Goal: Find specific page/section: Find specific page/section

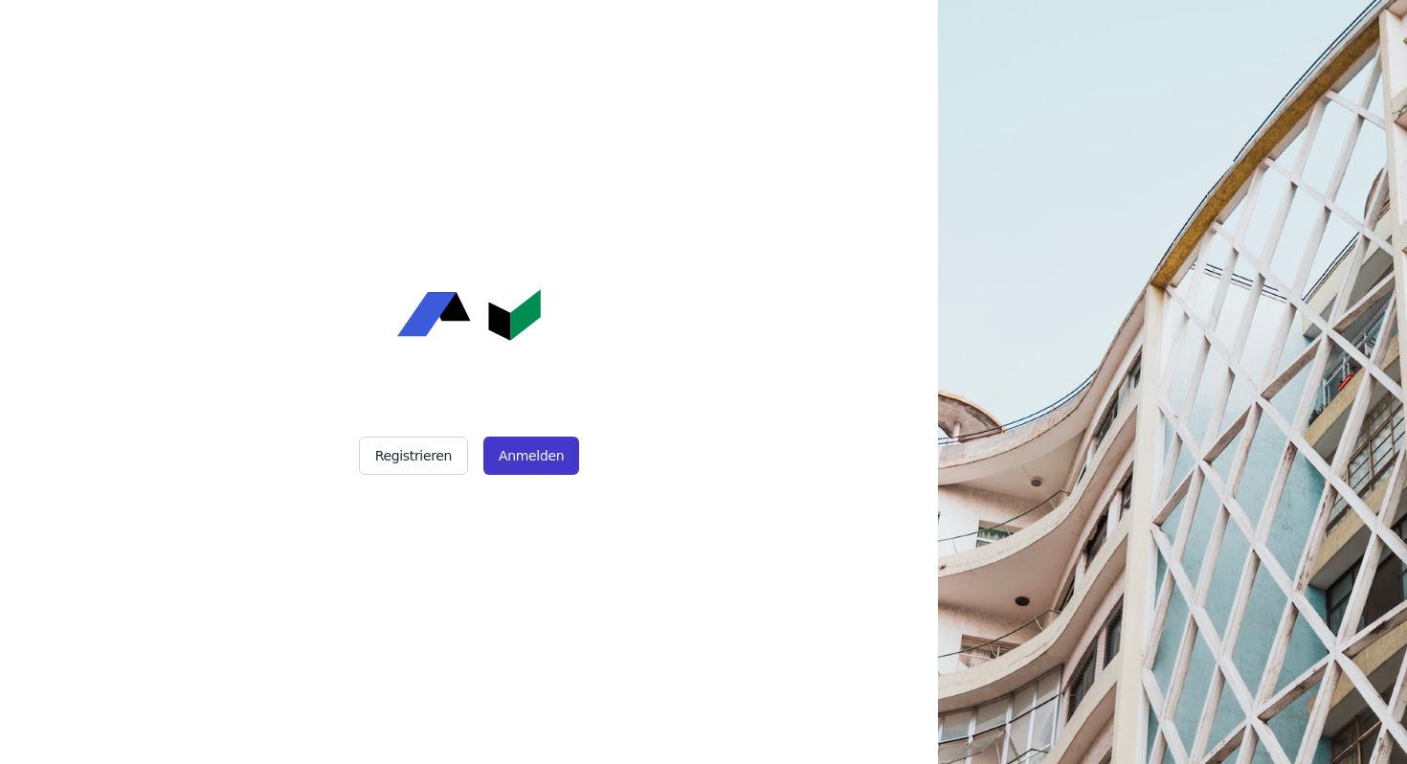
click at [523, 462] on button "Anmelden" at bounding box center [531, 456] width 96 height 38
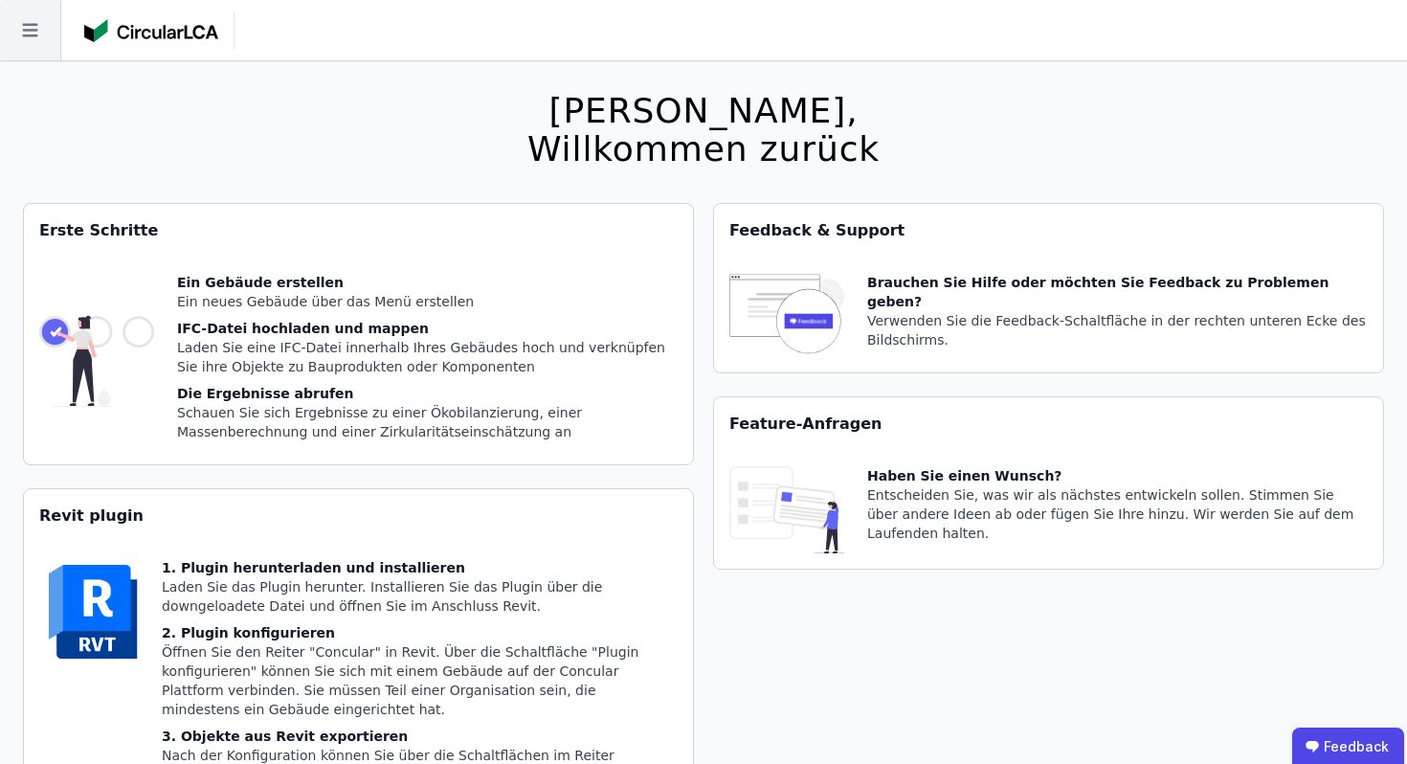
click at [30, 38] on icon at bounding box center [30, 30] width 60 height 60
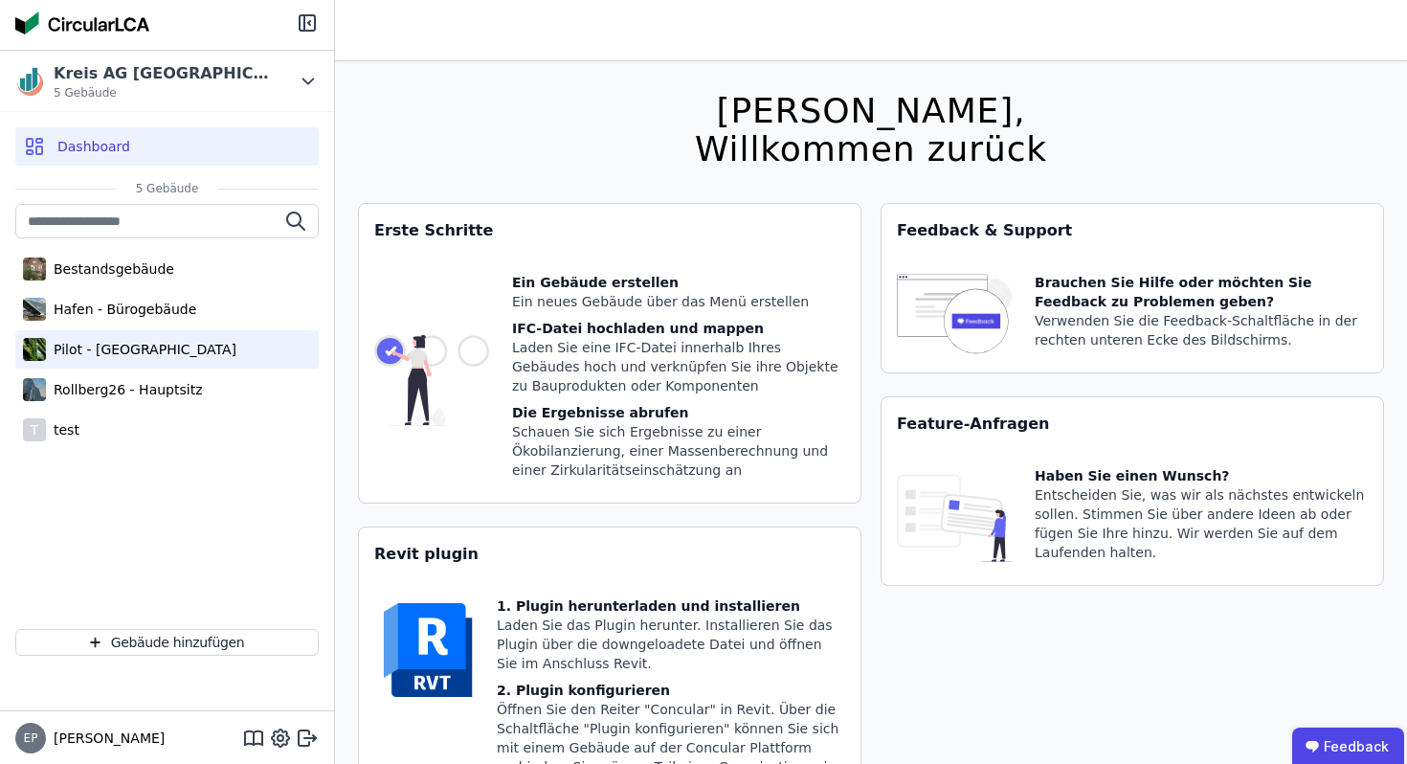
click at [162, 347] on div "Pilot - [GEOGRAPHIC_DATA]" at bounding box center [141, 349] width 191 height 19
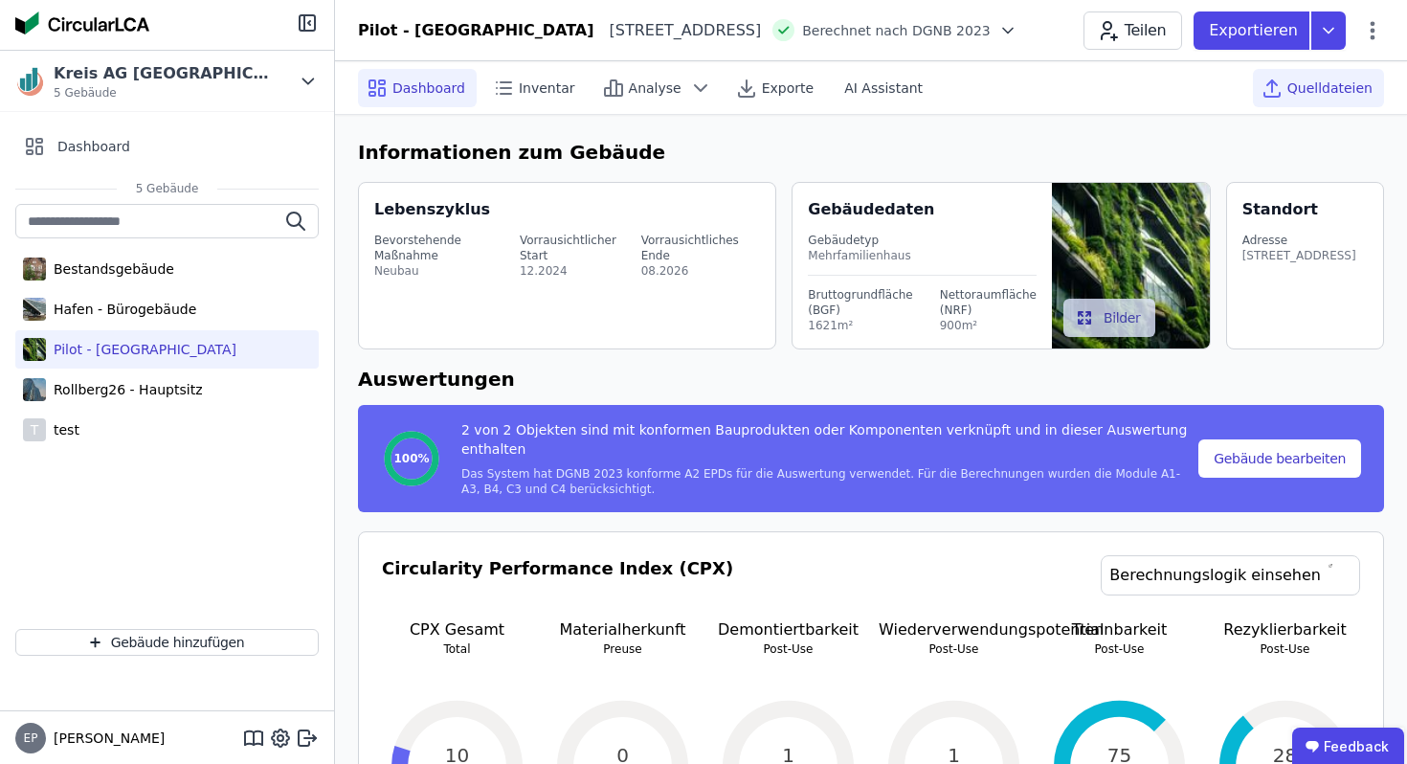
click at [1338, 85] on span "Quelldateien" at bounding box center [1330, 88] width 85 height 19
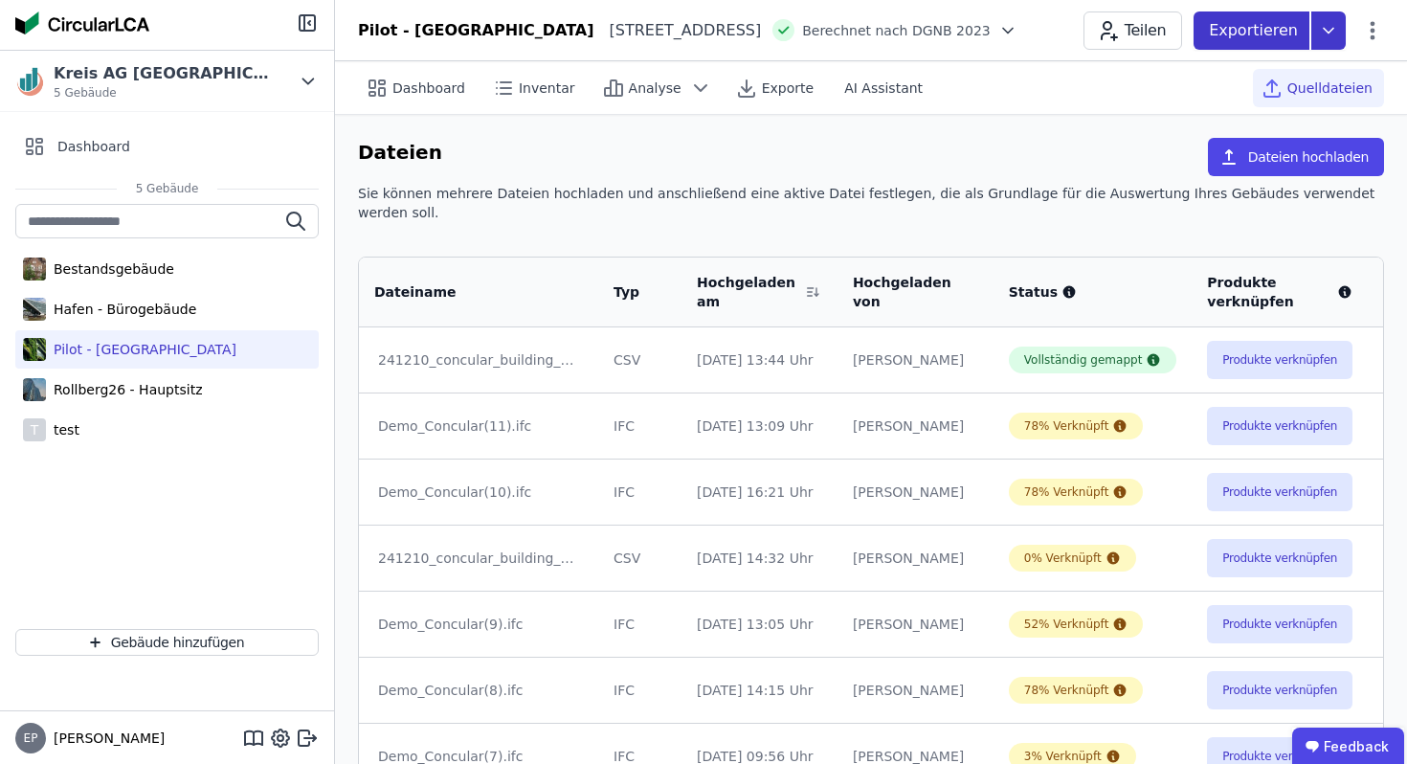
click at [1334, 29] on icon at bounding box center [1329, 30] width 34 height 38
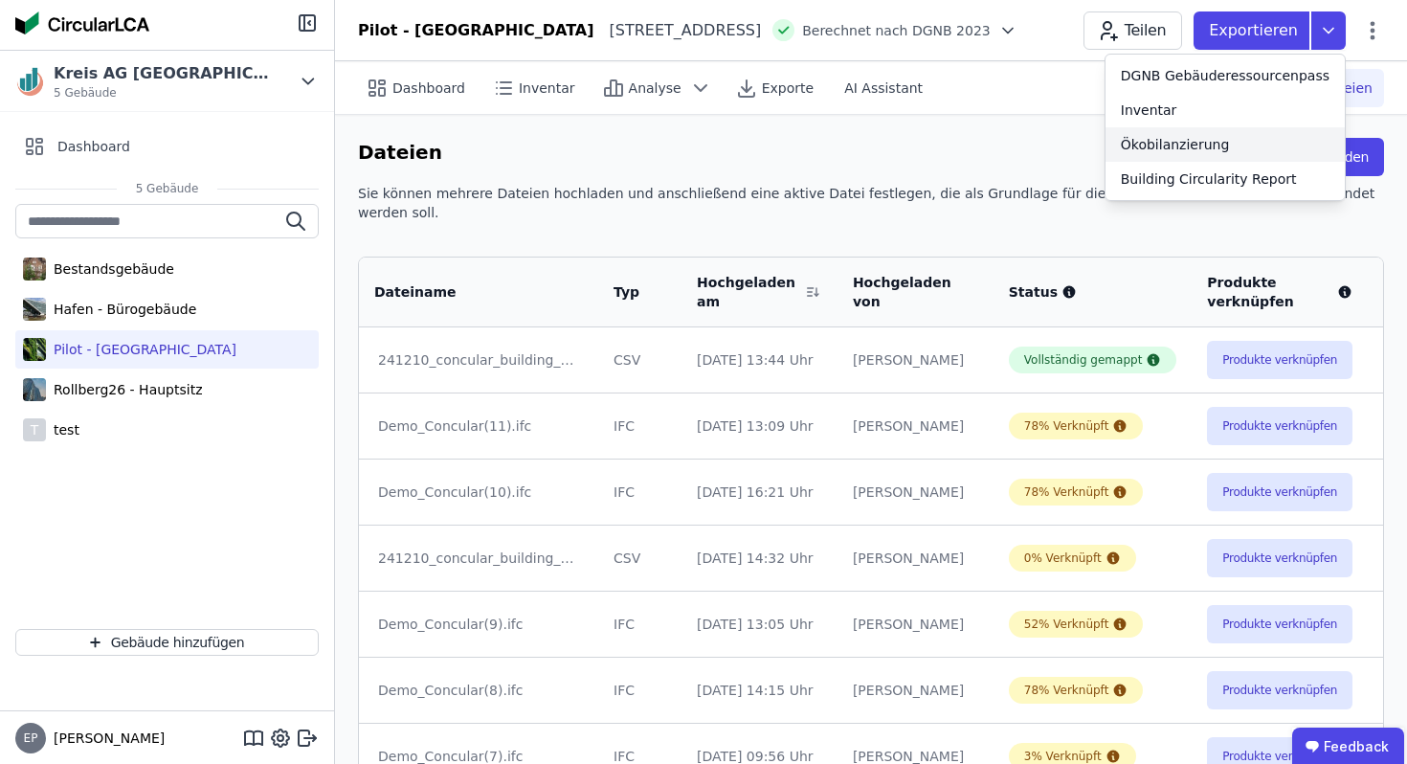
click at [1205, 146] on div "Ökobilanzierung" at bounding box center [1175, 144] width 109 height 19
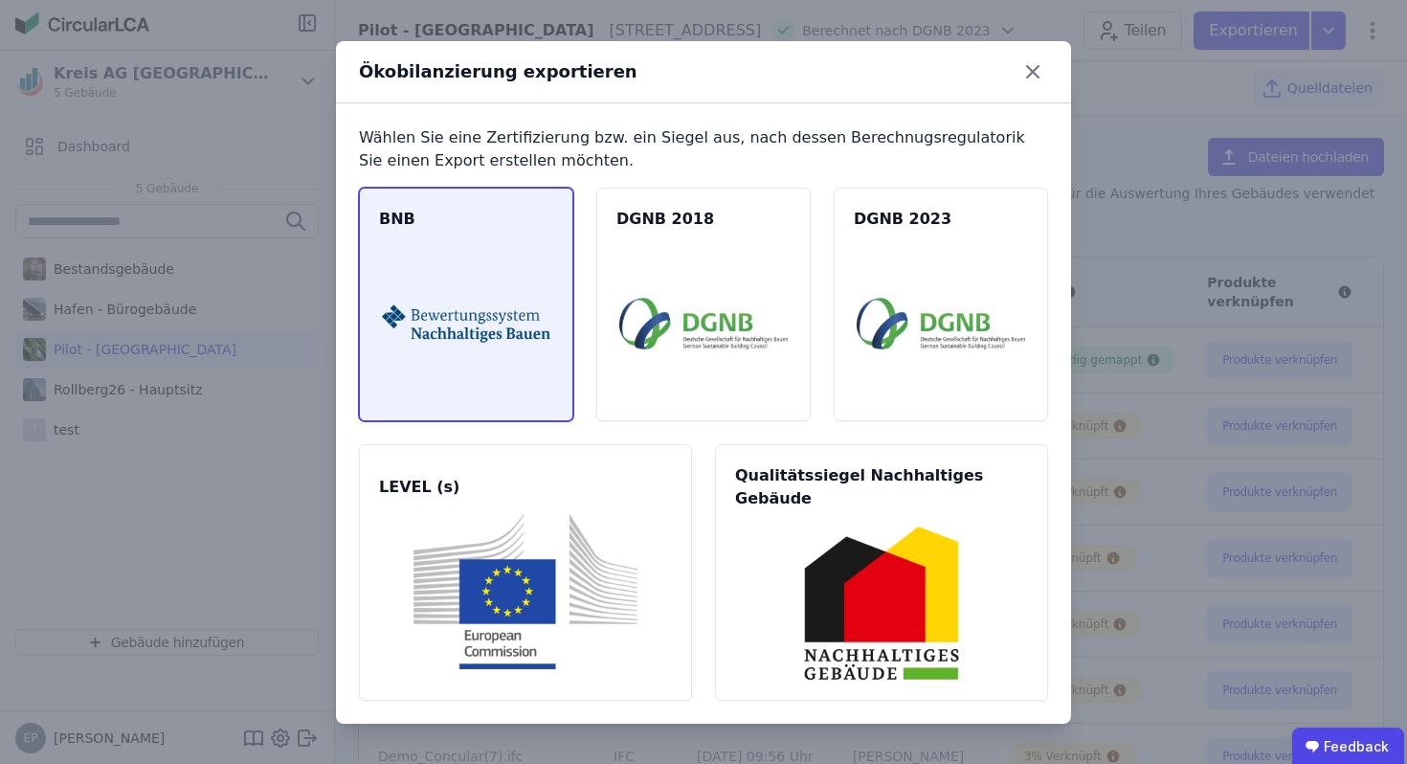
click at [464, 341] on img at bounding box center [466, 323] width 168 height 155
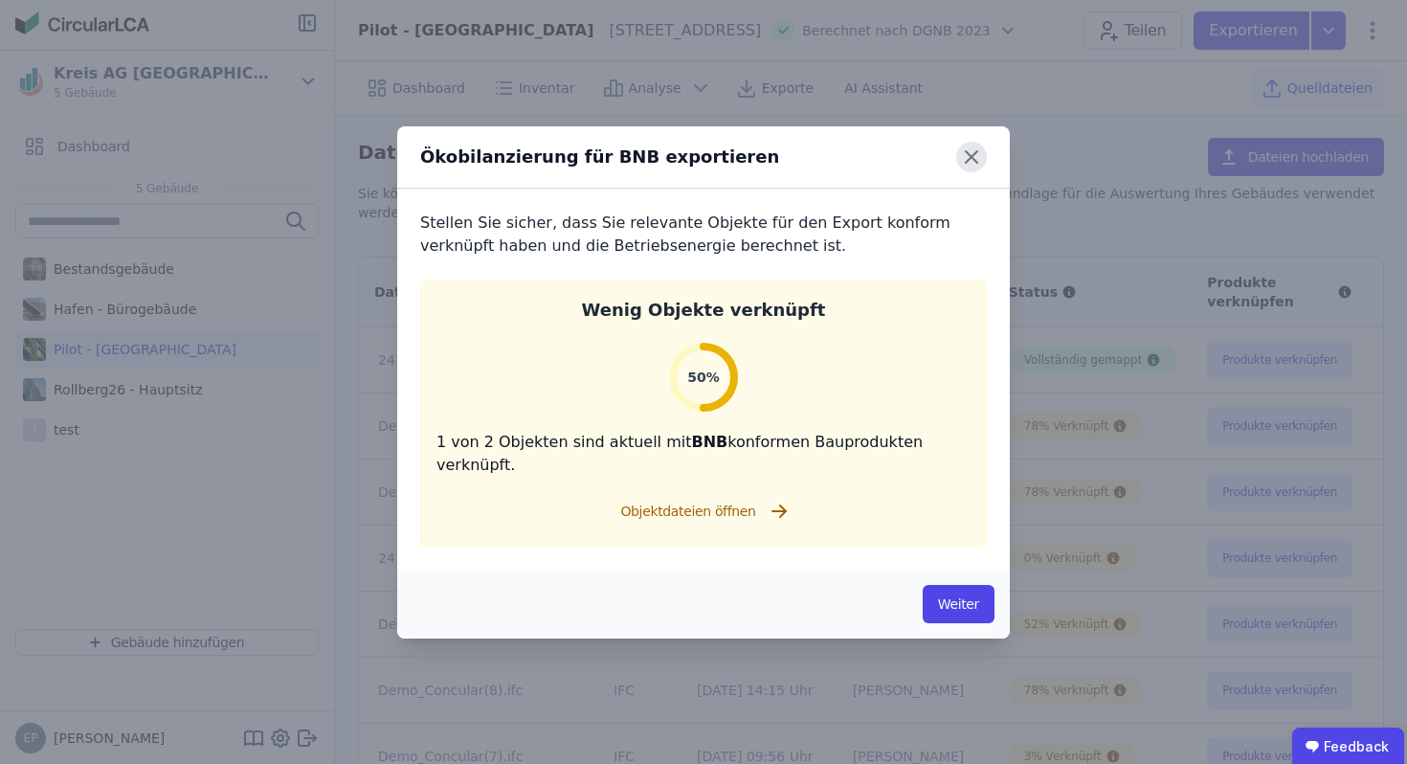
click at [966, 163] on icon at bounding box center [971, 156] width 11 height 11
